Goal: Task Accomplishment & Management: Manage account settings

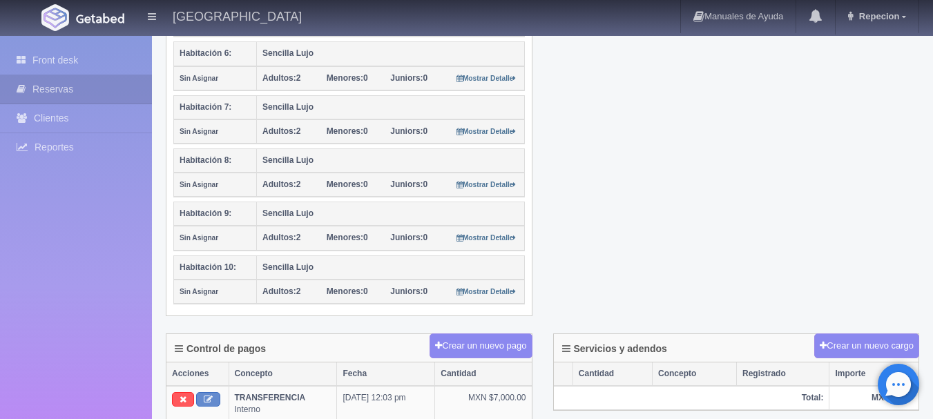
scroll to position [691, 0]
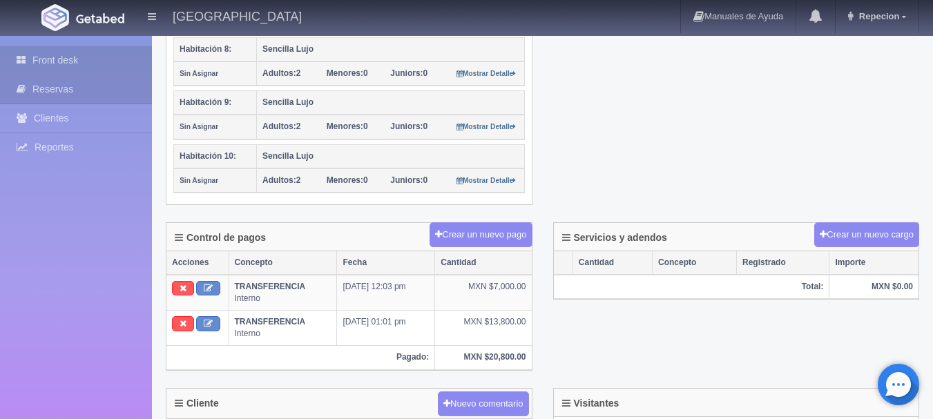
click at [104, 55] on link "Front desk" at bounding box center [76, 60] width 152 height 28
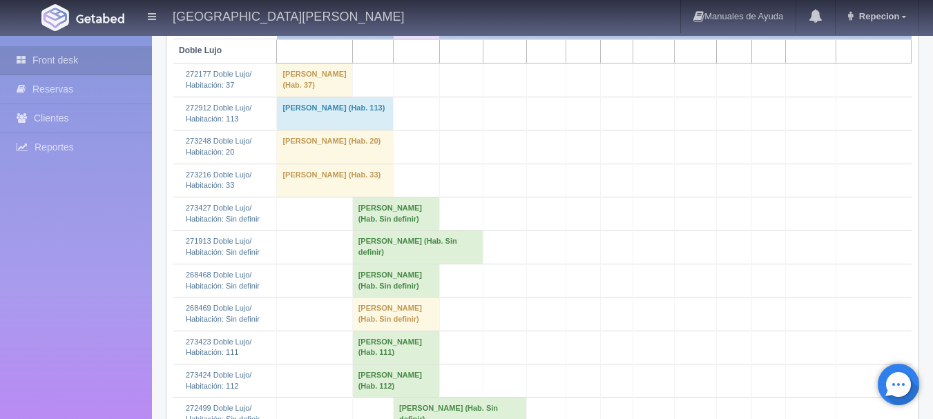
scroll to position [345, 0]
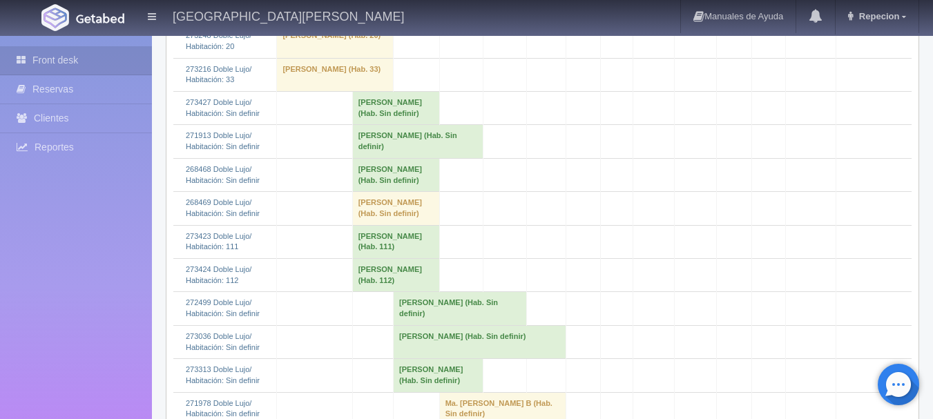
click at [374, 125] on td "Miguel Ramon Gradilla Alvarez (Hab. Sin definir)" at bounding box center [395, 108] width 87 height 33
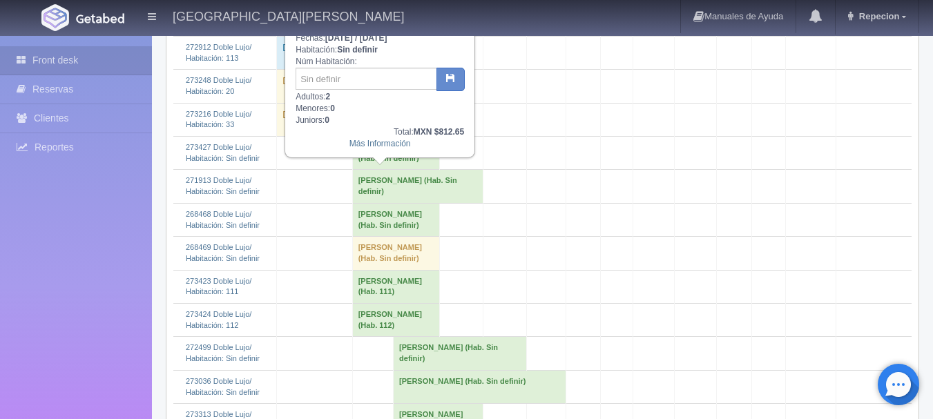
scroll to position [276, 0]
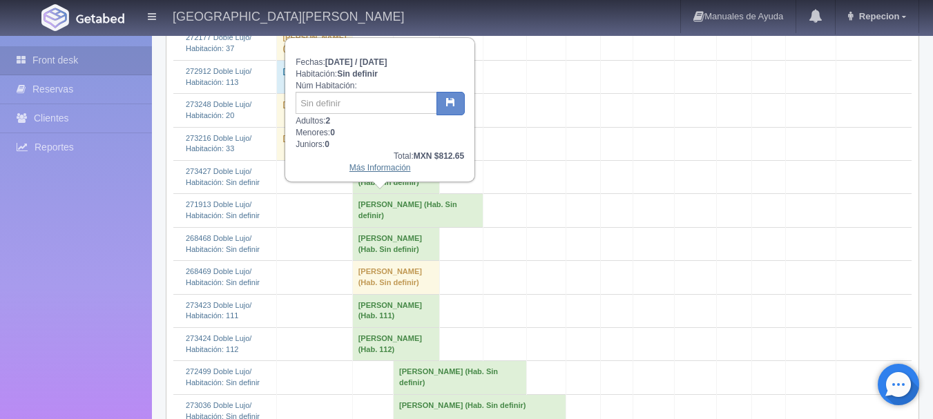
click at [361, 173] on link "Más Información" at bounding box center [379, 168] width 61 height 10
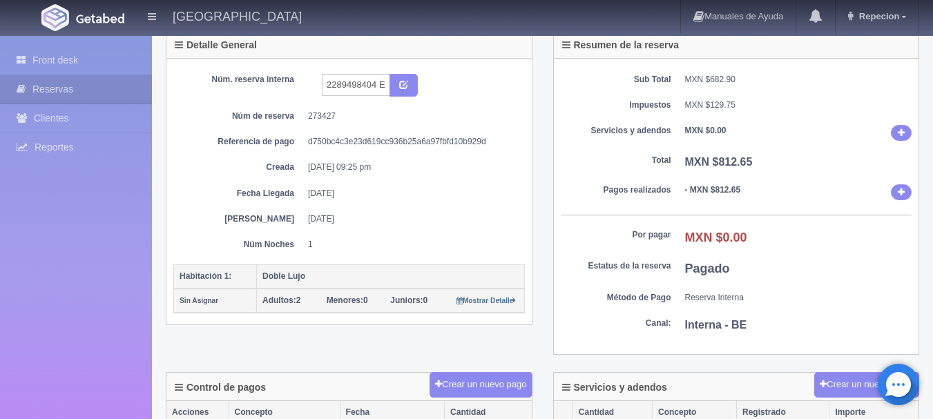
scroll to position [69, 0]
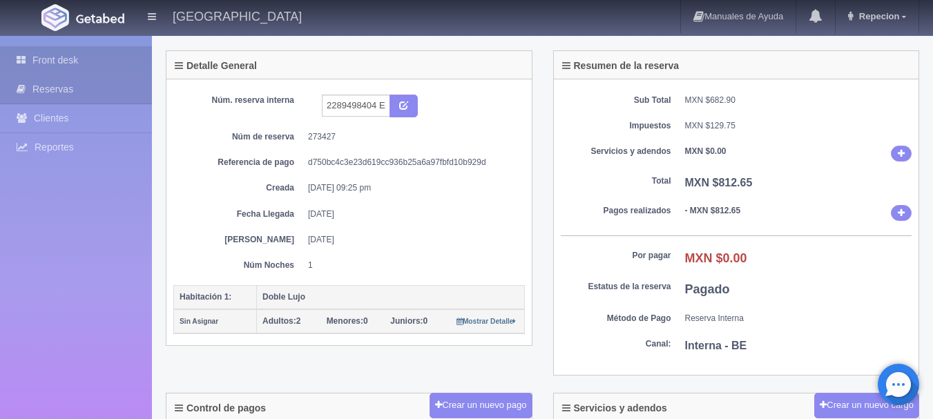
click at [55, 64] on link "Front desk" at bounding box center [76, 60] width 152 height 28
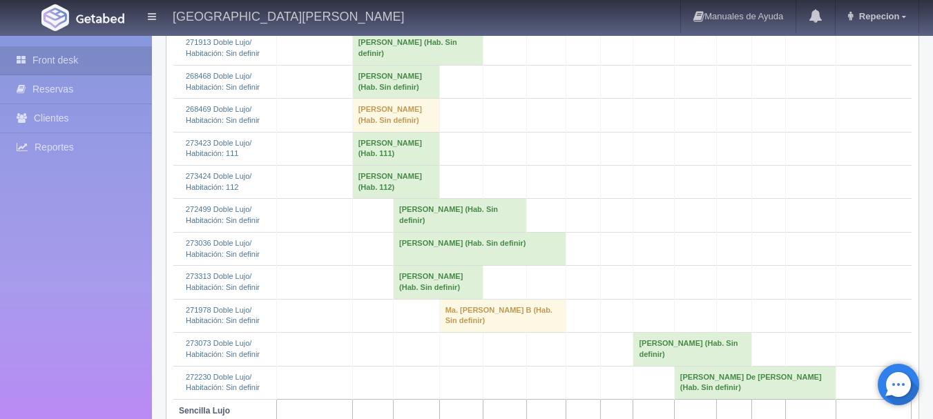
scroll to position [414, 0]
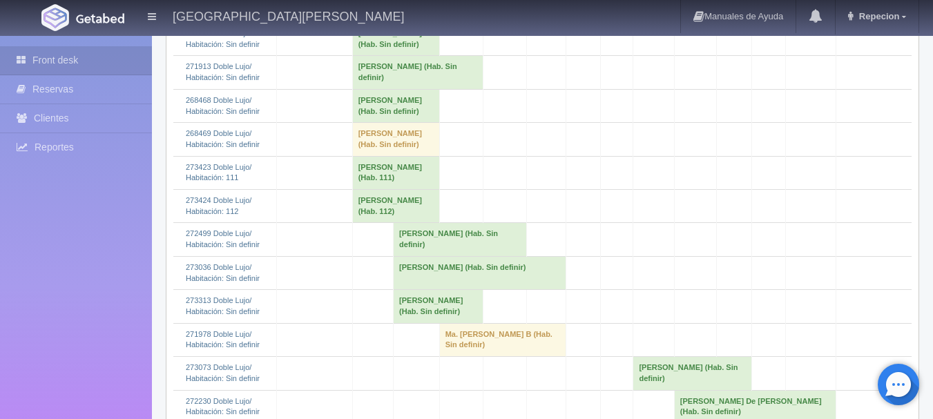
click at [388, 56] on td "Miguel Ramon Gradilla Alvarez (Hab. Sin definir)" at bounding box center [395, 39] width 87 height 33
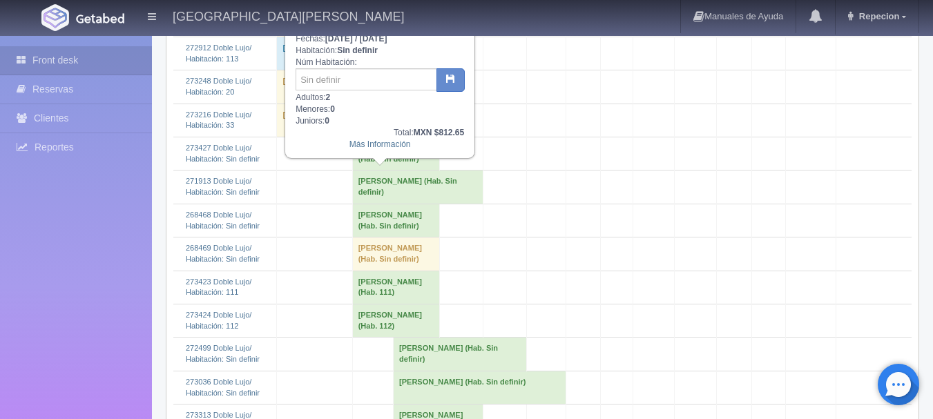
scroll to position [276, 0]
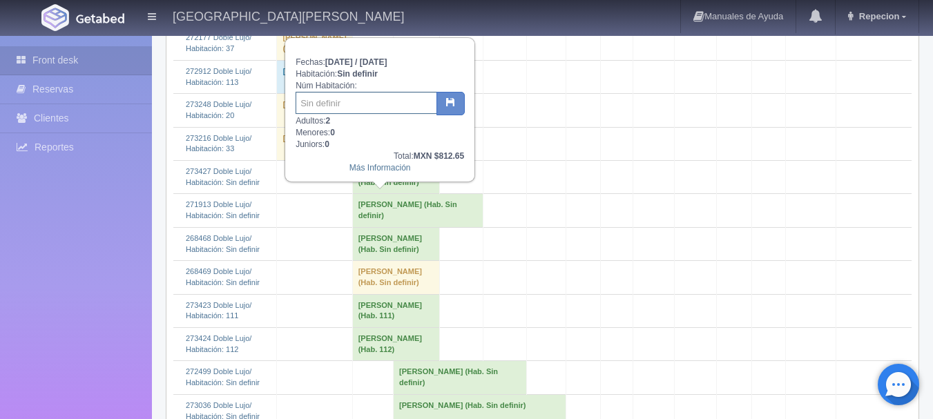
click at [379, 97] on input "text" at bounding box center [367, 103] width 142 height 22
type input "110"
click at [439, 99] on button "button" at bounding box center [450, 103] width 28 height 23
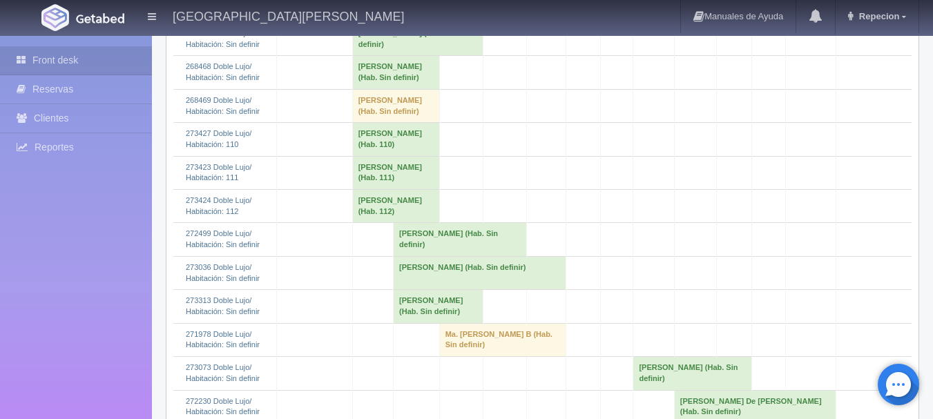
scroll to position [345, 0]
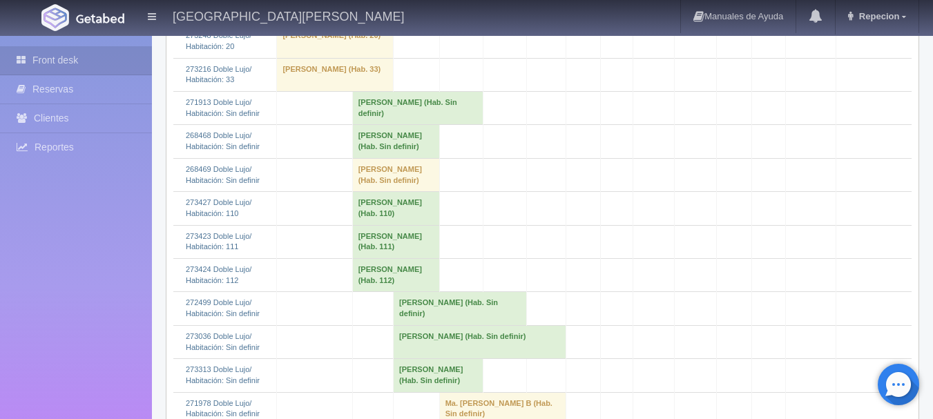
click at [396, 125] on td "[PERSON_NAME] (Hab. Sin definir)" at bounding box center [417, 108] width 131 height 33
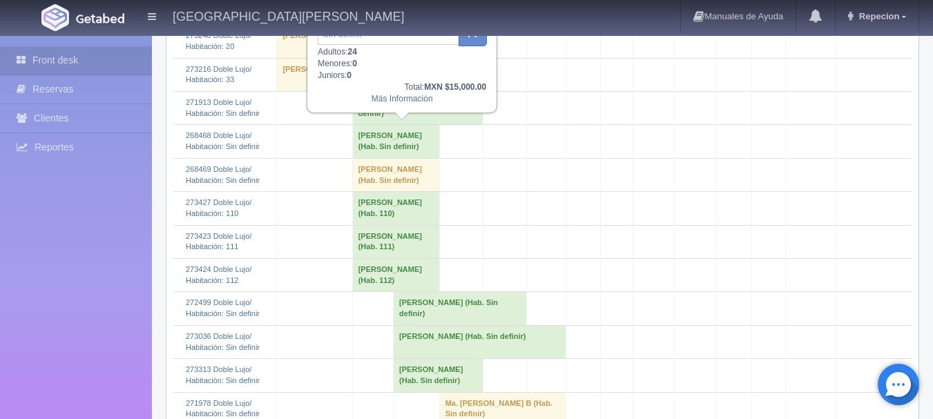
scroll to position [276, 0]
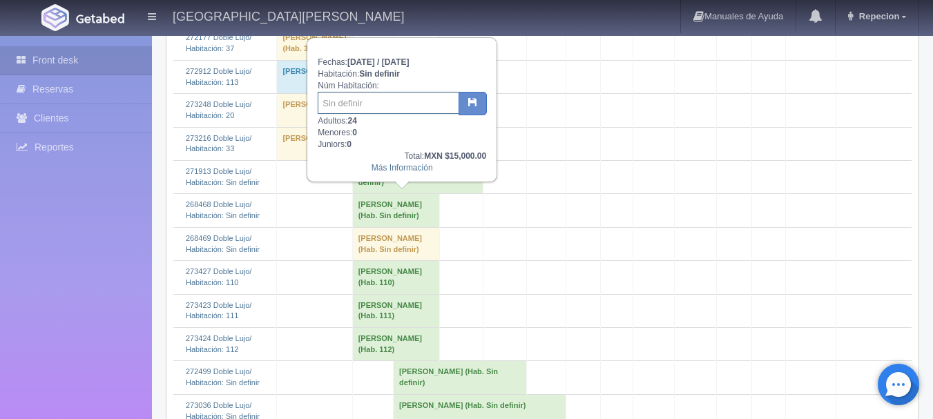
click at [353, 111] on input "text" at bounding box center [389, 103] width 142 height 22
type input "113-114-115-116-117-118"
click at [469, 104] on icon "button" at bounding box center [472, 101] width 9 height 9
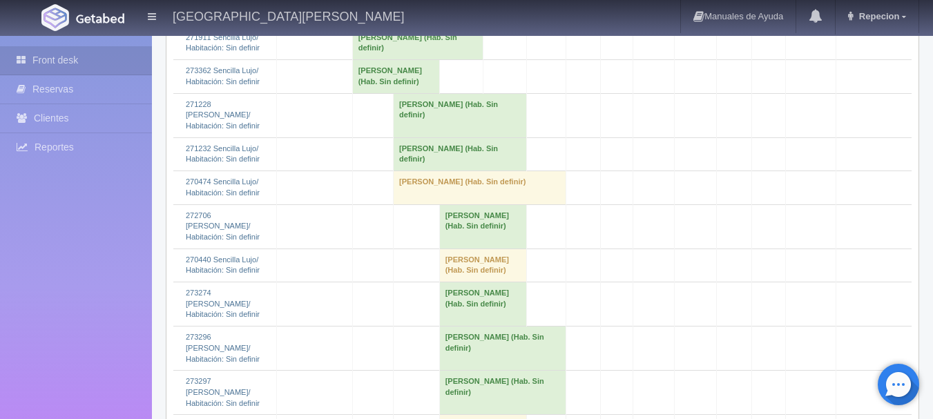
scroll to position [1174, 0]
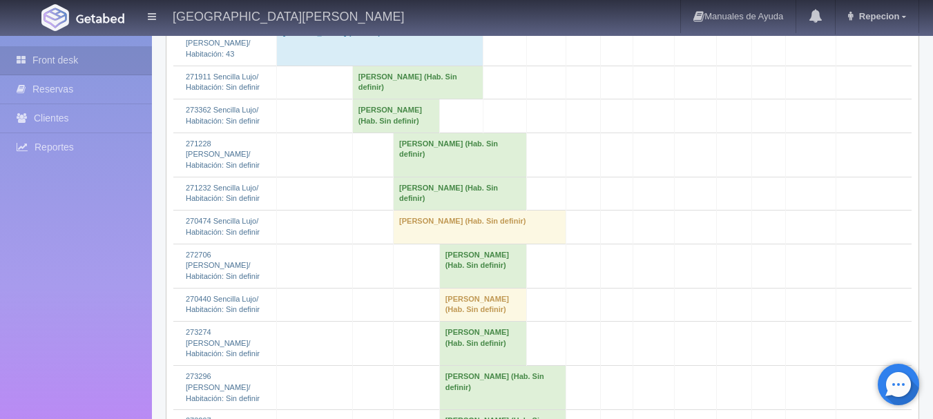
click at [373, 99] on td "[PERSON_NAME] (Hab. Sin definir)" at bounding box center [417, 82] width 131 height 33
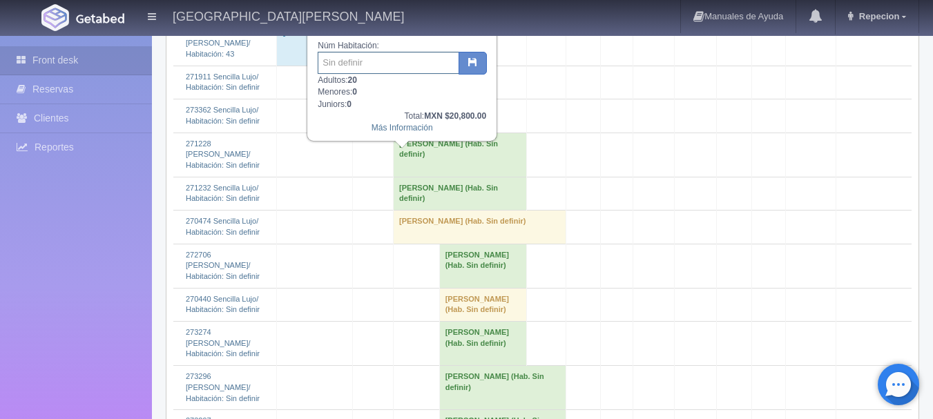
click at [351, 71] on input "text" at bounding box center [389, 63] width 142 height 22
type input "52-102-103-106-119-120-201-203-204-206-223"
click at [482, 71] on button "button" at bounding box center [473, 63] width 28 height 23
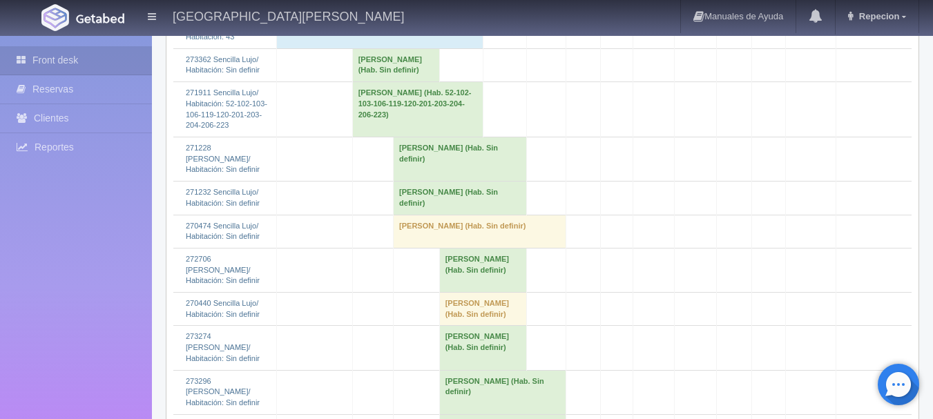
scroll to position [1174, 0]
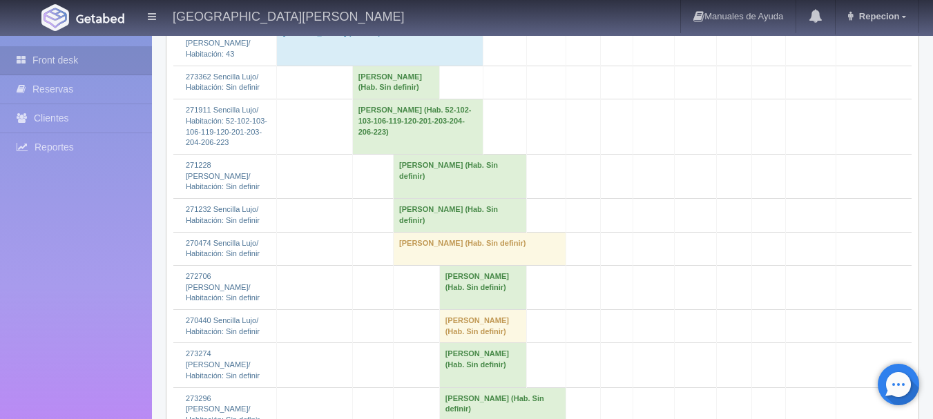
click at [377, 99] on td "Fermín Morales Robles (Hab. Sin definir)" at bounding box center [395, 82] width 87 height 33
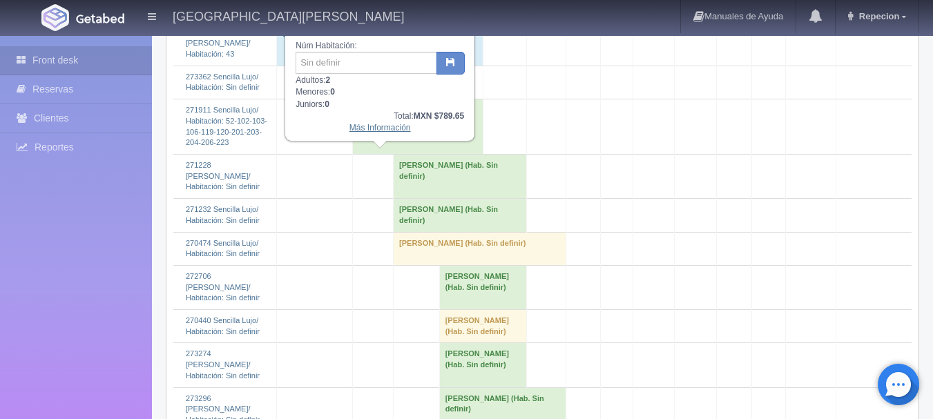
click at [384, 133] on link "Más Información" at bounding box center [379, 128] width 61 height 10
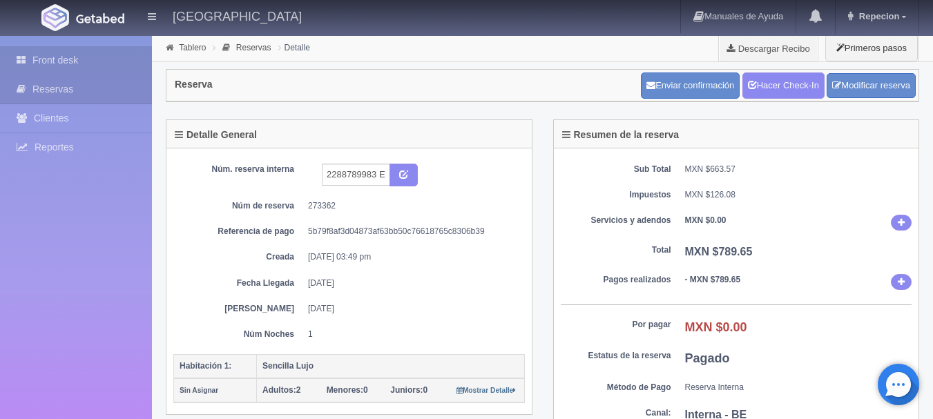
click at [108, 51] on link "Front desk" at bounding box center [76, 60] width 152 height 28
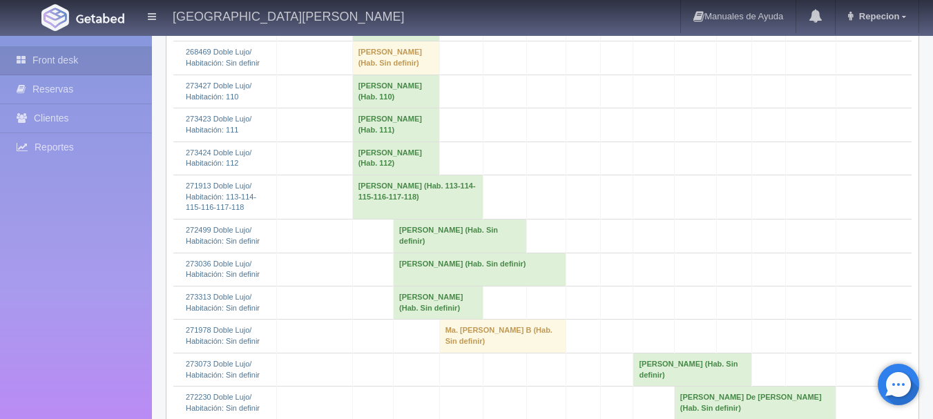
scroll to position [414, 0]
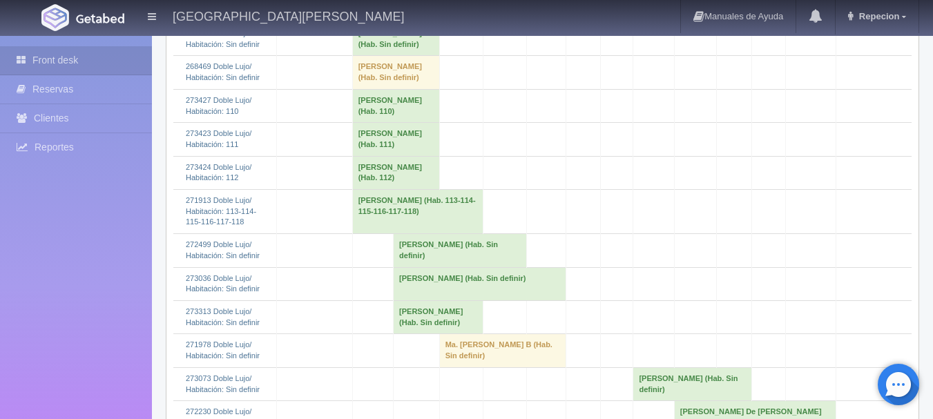
click at [387, 56] on td "[PERSON_NAME] (Hab. Sin definir)" at bounding box center [395, 39] width 87 height 33
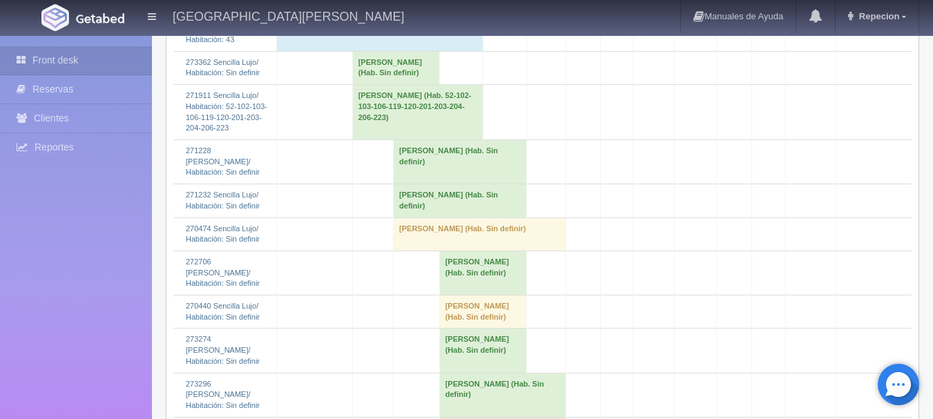
scroll to position [1174, 0]
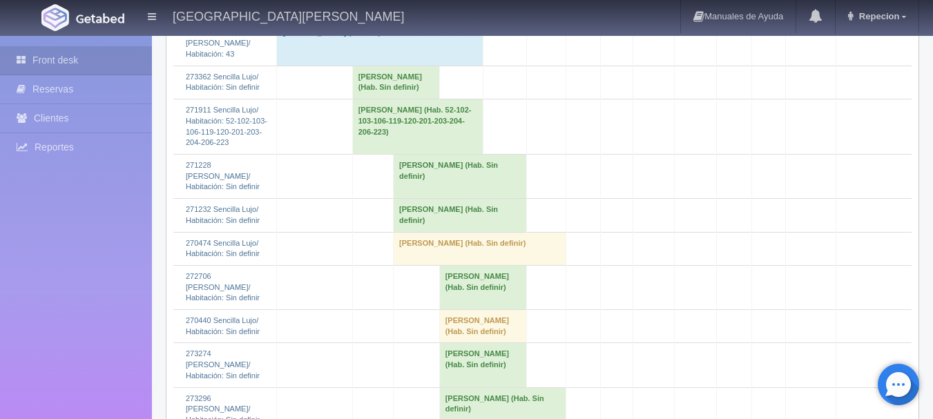
click at [376, 99] on td "Fermín Morales Robles (Hab. Sin definir)" at bounding box center [395, 82] width 87 height 33
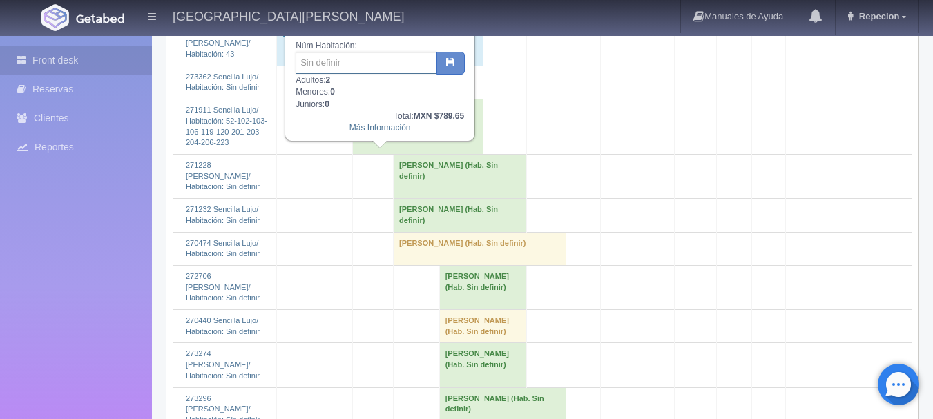
click at [370, 55] on input "text" at bounding box center [367, 63] width 142 height 22
type input "222"
